Goal: Information Seeking & Learning: Learn about a topic

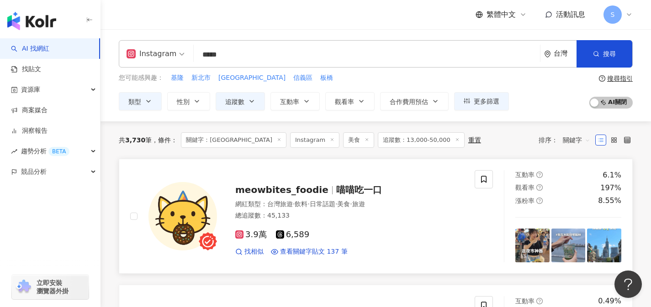
click at [339, 234] on div "3.9萬 6,589" at bounding box center [349, 235] width 228 height 10
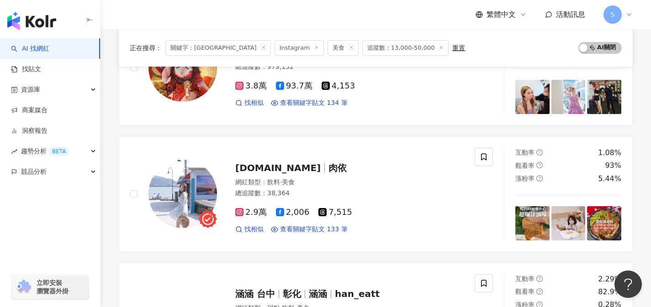
scroll to position [530, 0]
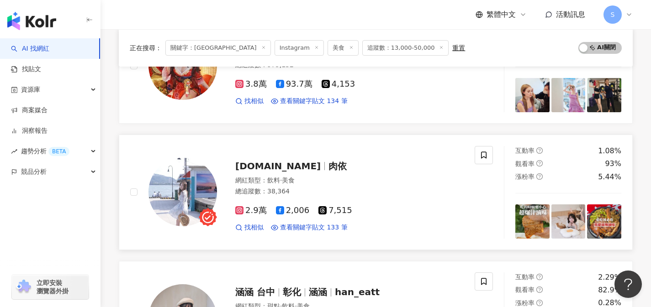
click at [298, 239] on link "taberu.food 肉依 網紅類型 ： 飲料 · 美食 總追蹤數 ： 38,364 2.9萬 2,006 7,515 找相似 查看關鍵字貼文 133 筆 …" at bounding box center [376, 193] width 514 height 116
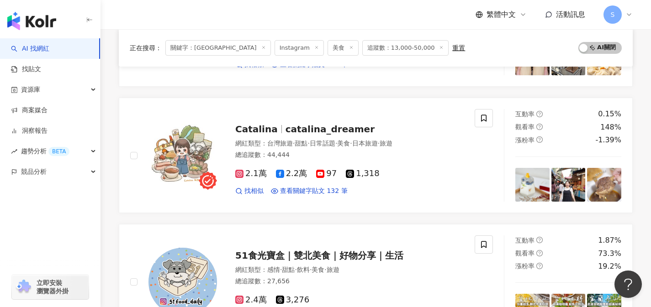
scroll to position [825, 0]
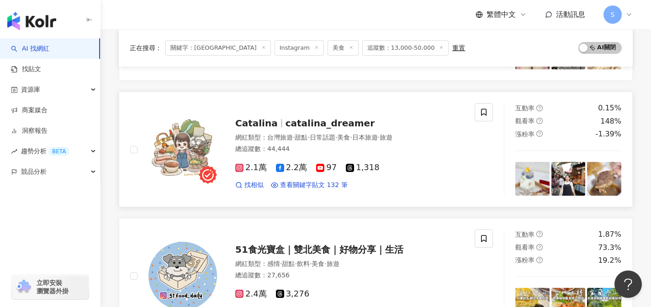
click at [324, 202] on link "Catalina catalina_dreamer 網紅類型 ： 台灣旅遊 · 甜點 · 日常話題 · 美食 · 日本旅遊 · 旅遊 總追蹤數 ： 44,44…" at bounding box center [376, 150] width 514 height 116
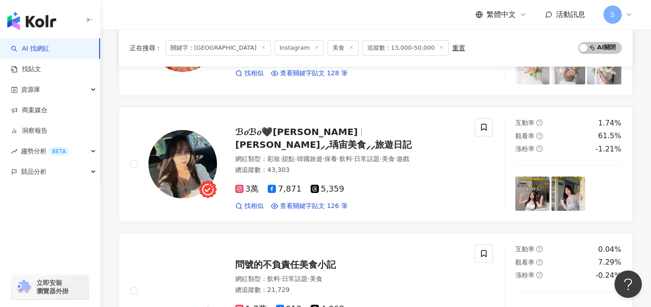
scroll to position [1190, 0]
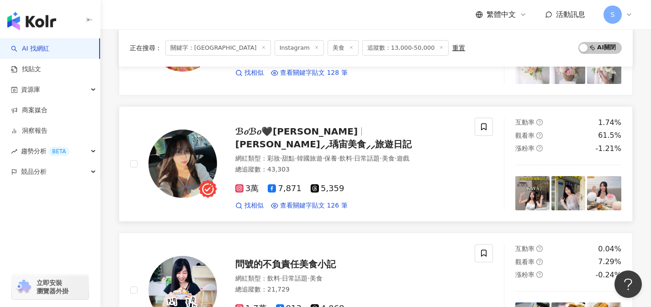
click at [337, 177] on div "3萬 7,871 5,359 找相似 查看關鍵字貼文 126 筆" at bounding box center [349, 194] width 228 height 34
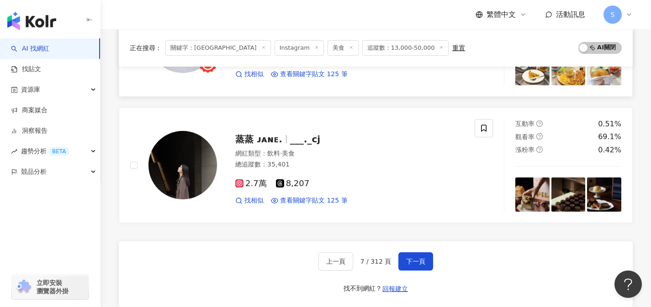
scroll to position [1444, 0]
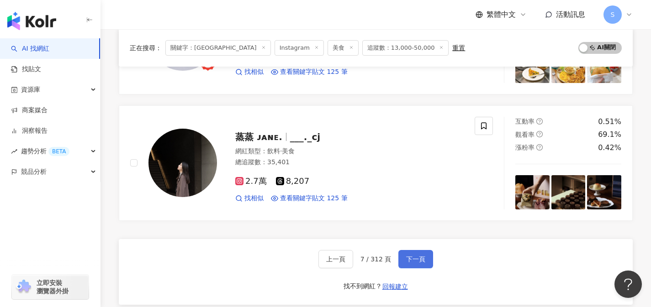
click at [424, 259] on button "下一頁" at bounding box center [415, 259] width 35 height 18
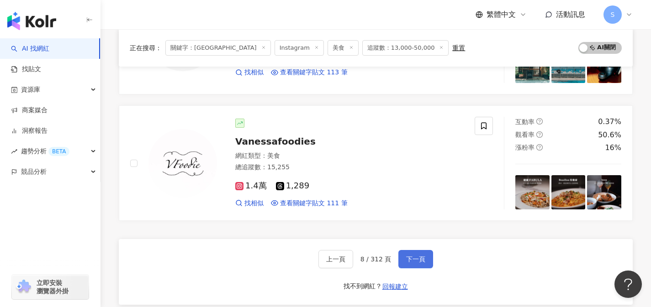
click at [423, 257] on span "下一頁" at bounding box center [415, 259] width 19 height 7
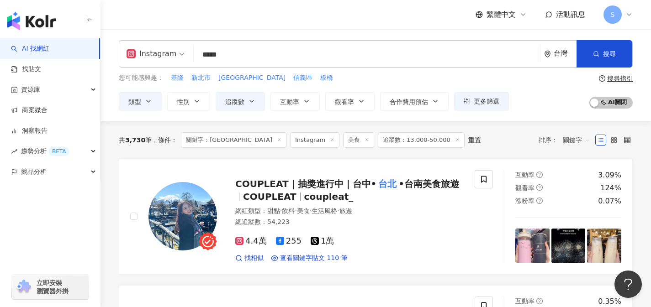
scroll to position [35, 0]
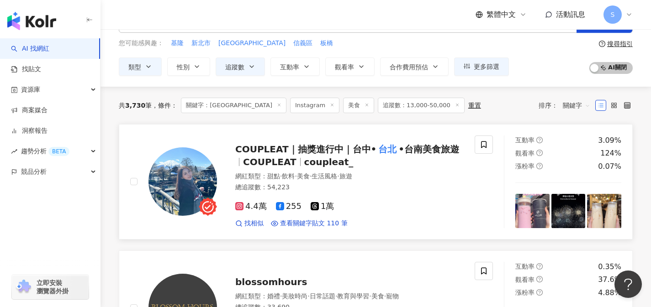
click at [343, 199] on div "4.4萬 255 1萬 找相似 查看關鍵字貼文 110 筆" at bounding box center [349, 212] width 228 height 34
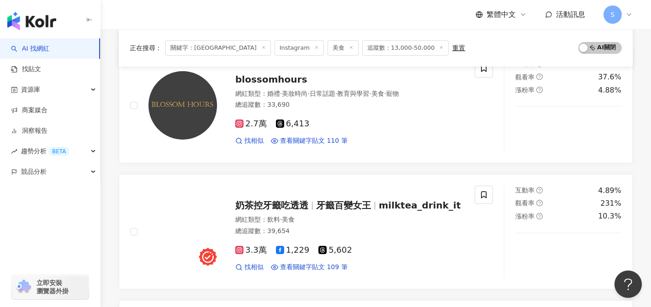
scroll to position [261, 0]
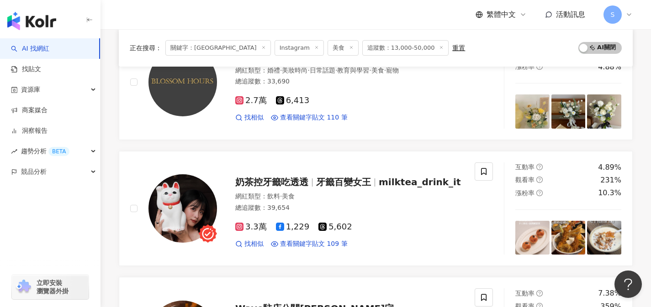
click at [331, 200] on div "網紅類型 ： 飲料 · 美食" at bounding box center [349, 196] width 228 height 9
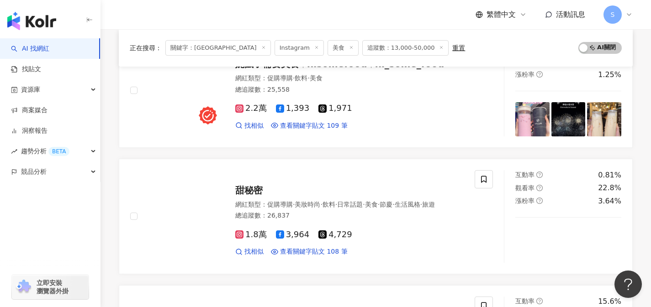
scroll to position [602, 0]
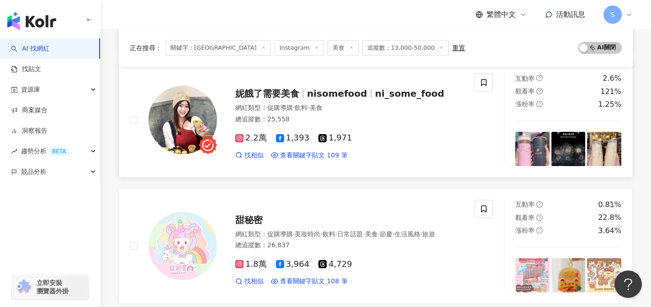
click at [319, 168] on link "妮餓了需要美食 nisomefood ni_some_food 網紅類型 ： 促購導購 · 飲料 · 美食 總追蹤數 ： 25,558 2.2萬 1,393 …" at bounding box center [376, 120] width 514 height 116
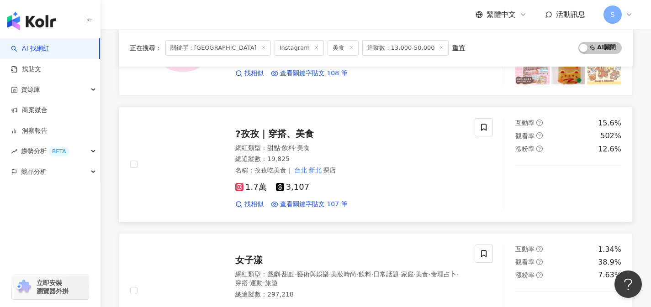
scroll to position [815, 0]
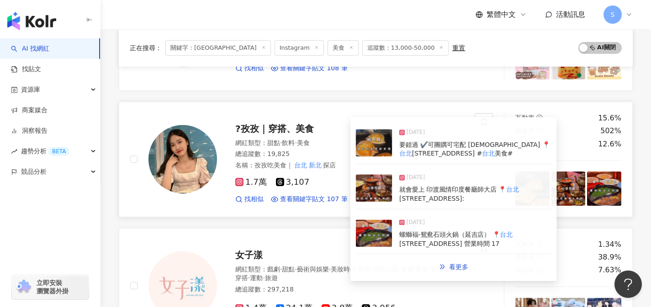
click at [338, 173] on div "1.7萬 3,107 找相似 查看關鍵字貼文 107 筆" at bounding box center [349, 187] width 228 height 34
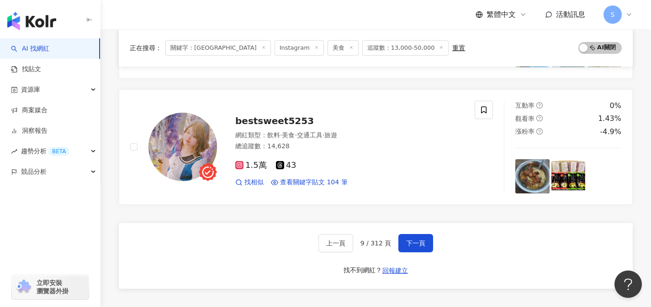
scroll to position [1565, 0]
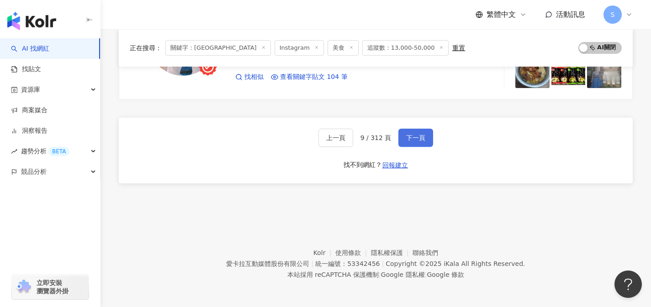
click at [421, 137] on span "下一頁" at bounding box center [415, 137] width 19 height 7
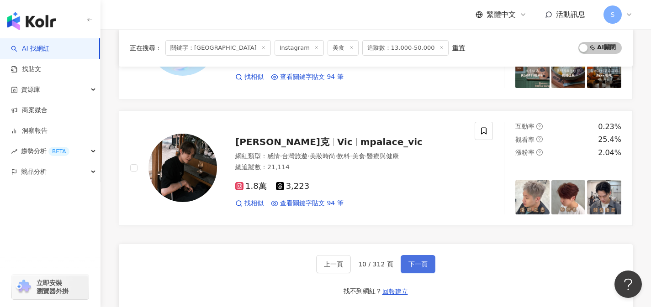
scroll to position [1441, 0]
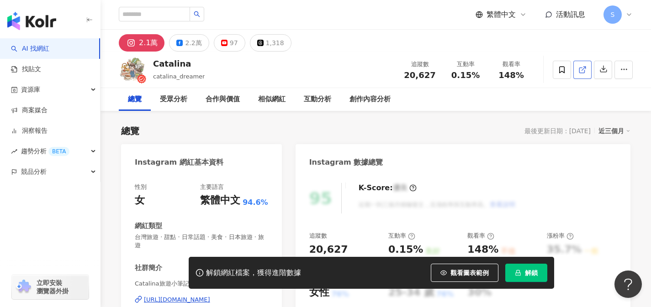
click at [584, 70] on icon at bounding box center [581, 70] width 5 height 5
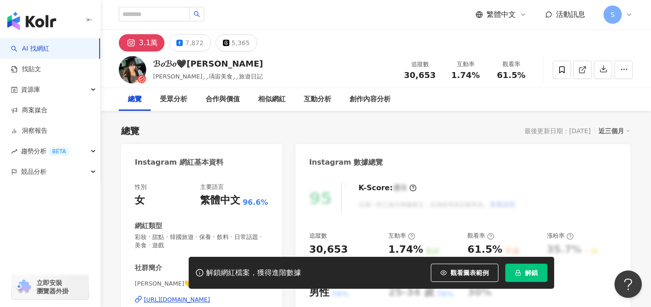
click at [577, 73] on link at bounding box center [582, 70] width 18 height 18
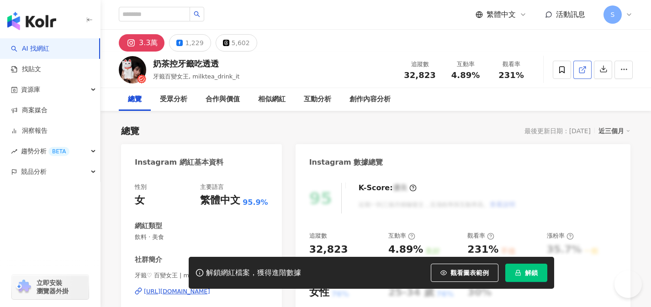
click at [582, 74] on span at bounding box center [582, 70] width 8 height 10
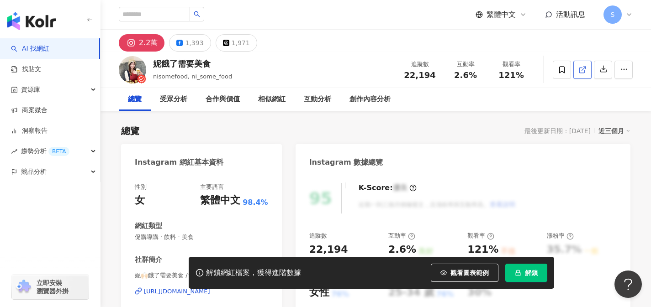
click at [585, 71] on icon at bounding box center [582, 70] width 8 height 8
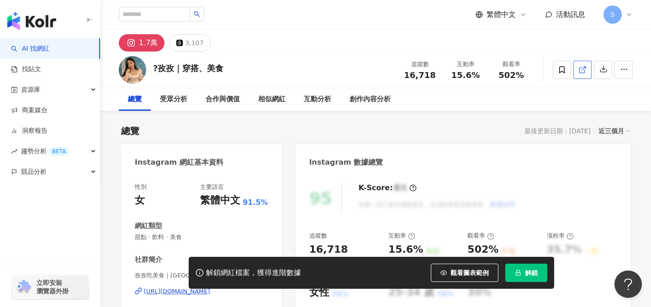
click at [582, 71] on icon at bounding box center [582, 70] width 8 height 8
